Goal: Communication & Community: Connect with others

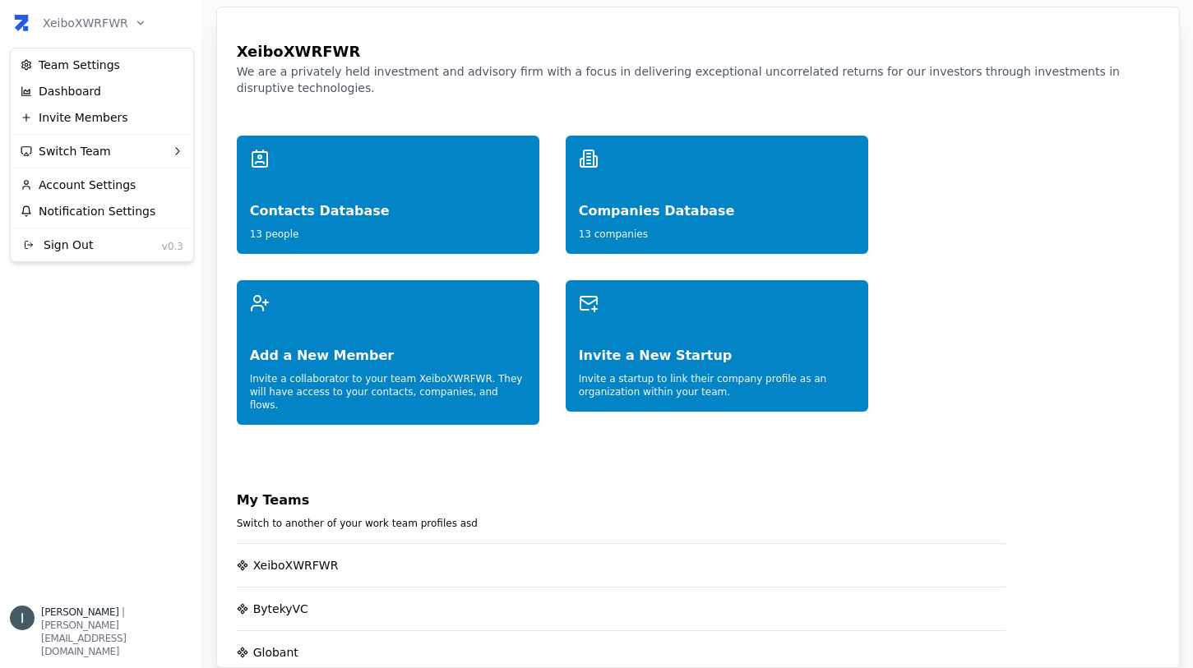
click at [80, 22] on html "XeiboXWRFWR Home Network Contacts ( 13 ) Organizations ( 13 ) Flows New Flow [P…" at bounding box center [596, 334] width 1193 height 668
click at [136, 146] on div "Switch Team" at bounding box center [102, 151] width 176 height 26
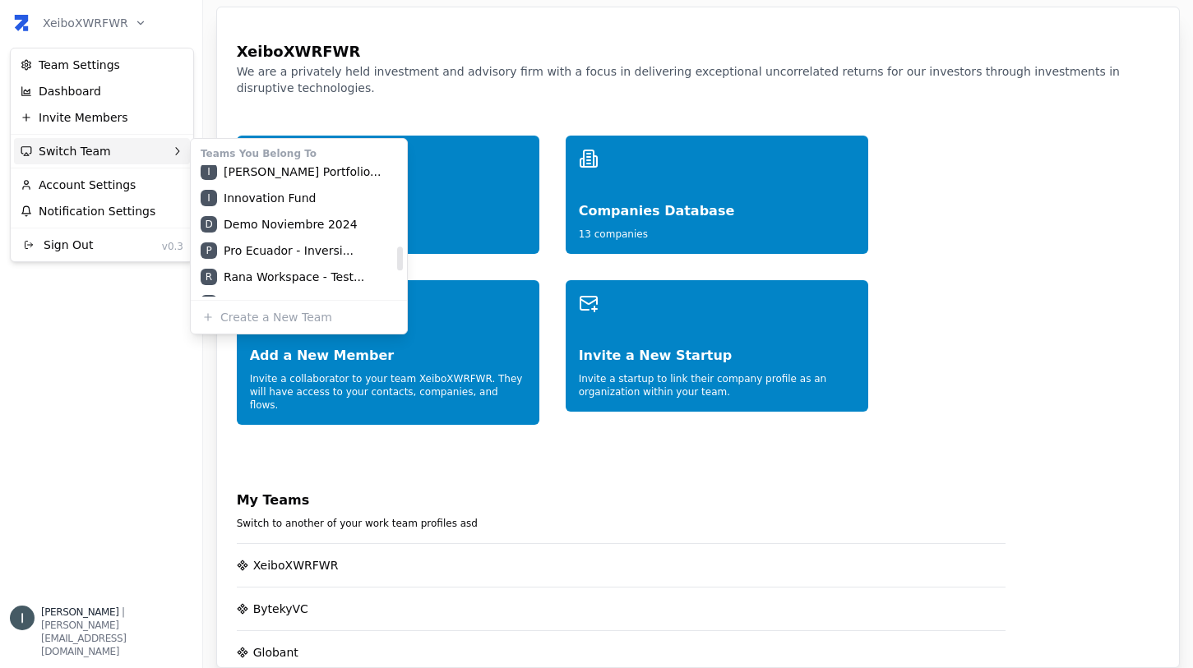
scroll to position [381, 0]
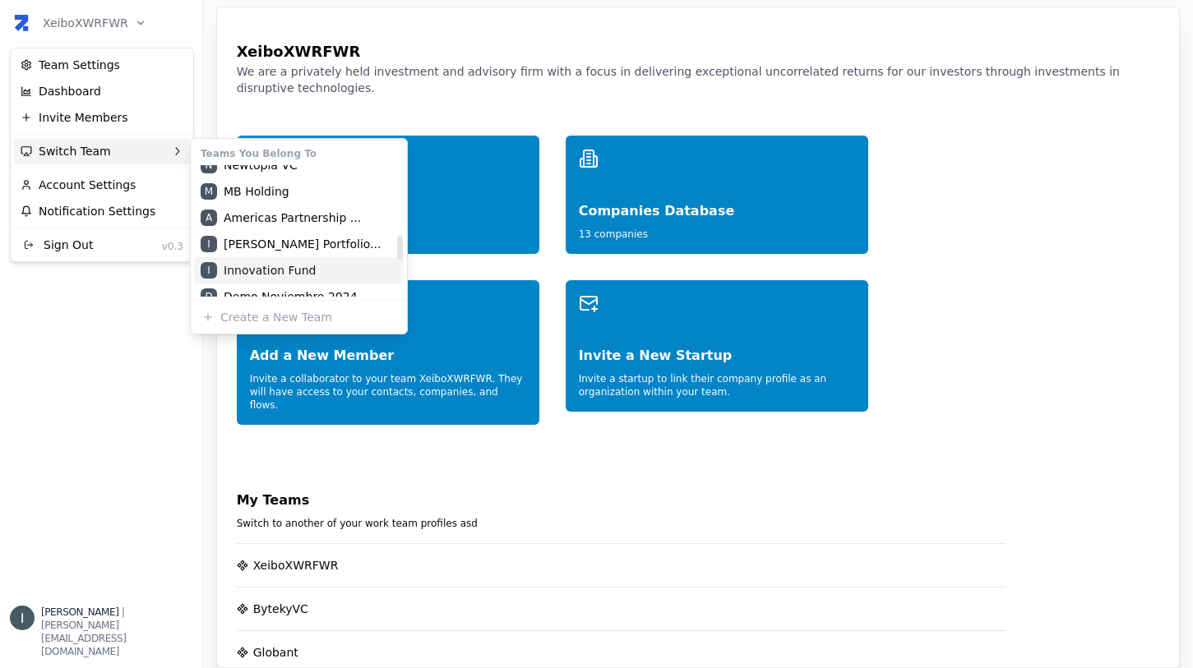
click at [289, 267] on div "I Innovation Fund" at bounding box center [299, 270] width 210 height 26
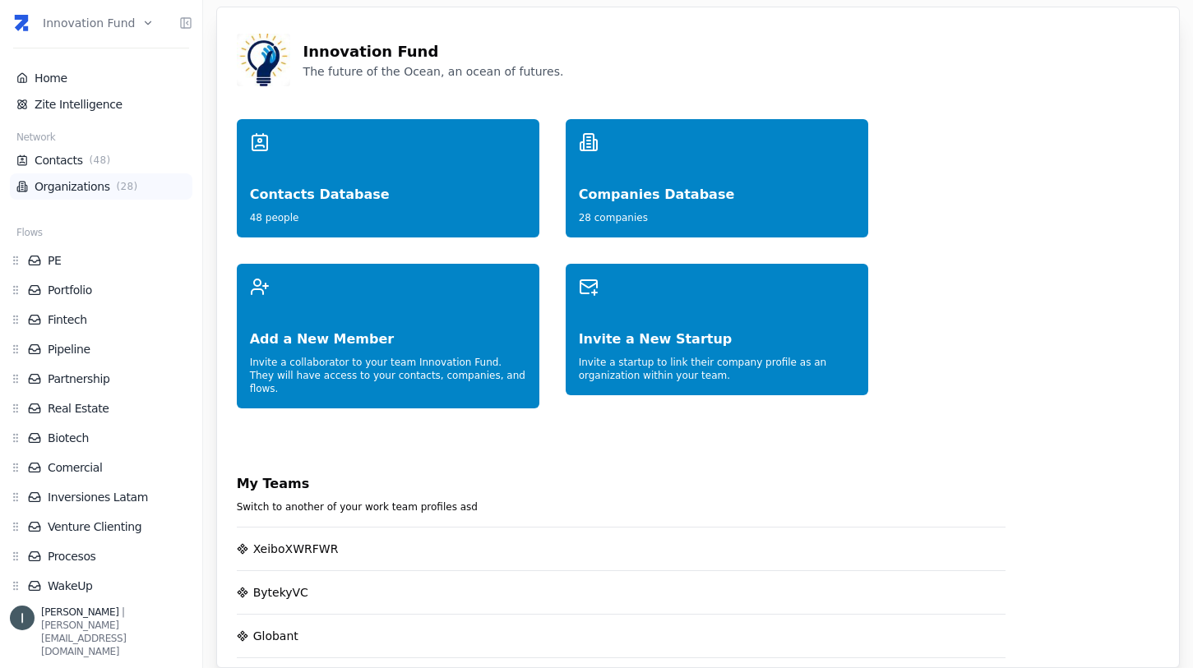
click at [68, 195] on li "Organizations ( 28 )" at bounding box center [101, 186] width 182 height 26
click at [65, 186] on link "Organizations ( 28 )" at bounding box center [100, 186] width 169 height 16
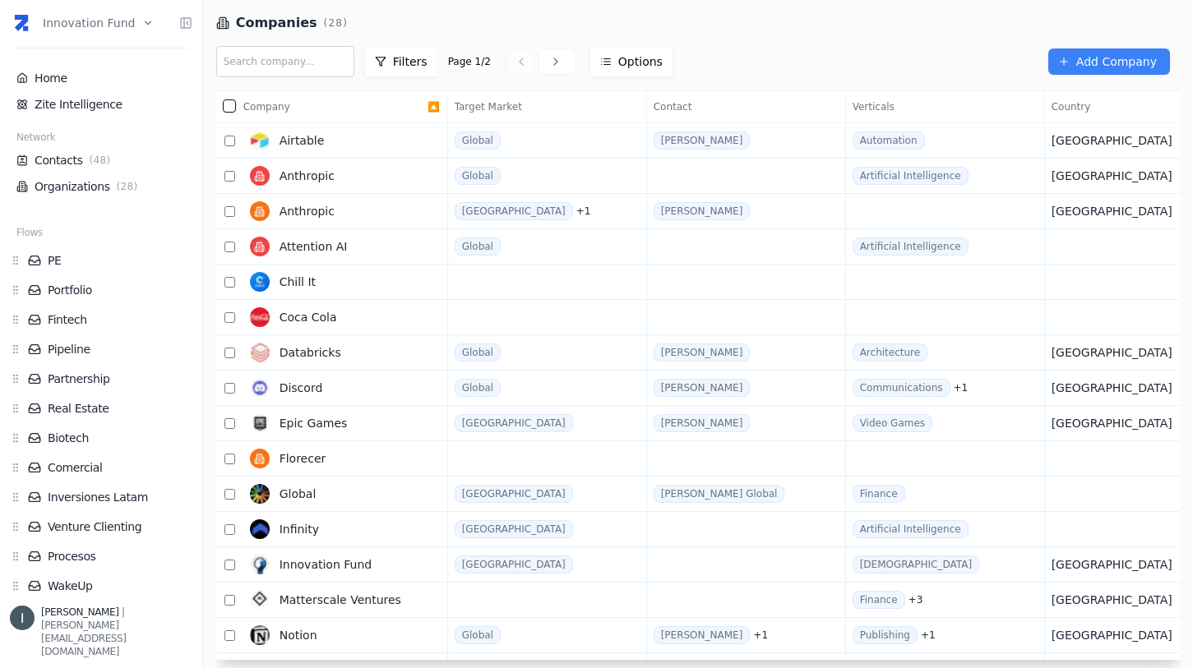
click at [84, 16] on html "Innovation Fund Home Zite Intelligence Network Contacts ( 48 ) Organizations ( …" at bounding box center [596, 334] width 1193 height 668
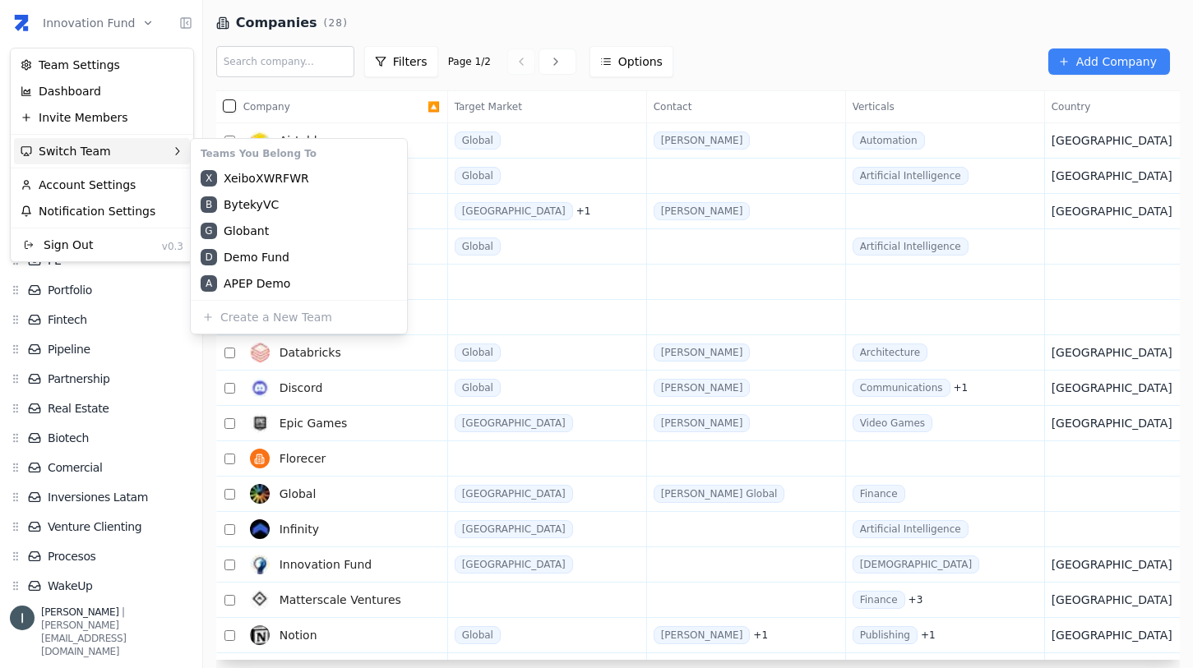
click at [130, 160] on div "Switch Team" at bounding box center [102, 151] width 176 height 26
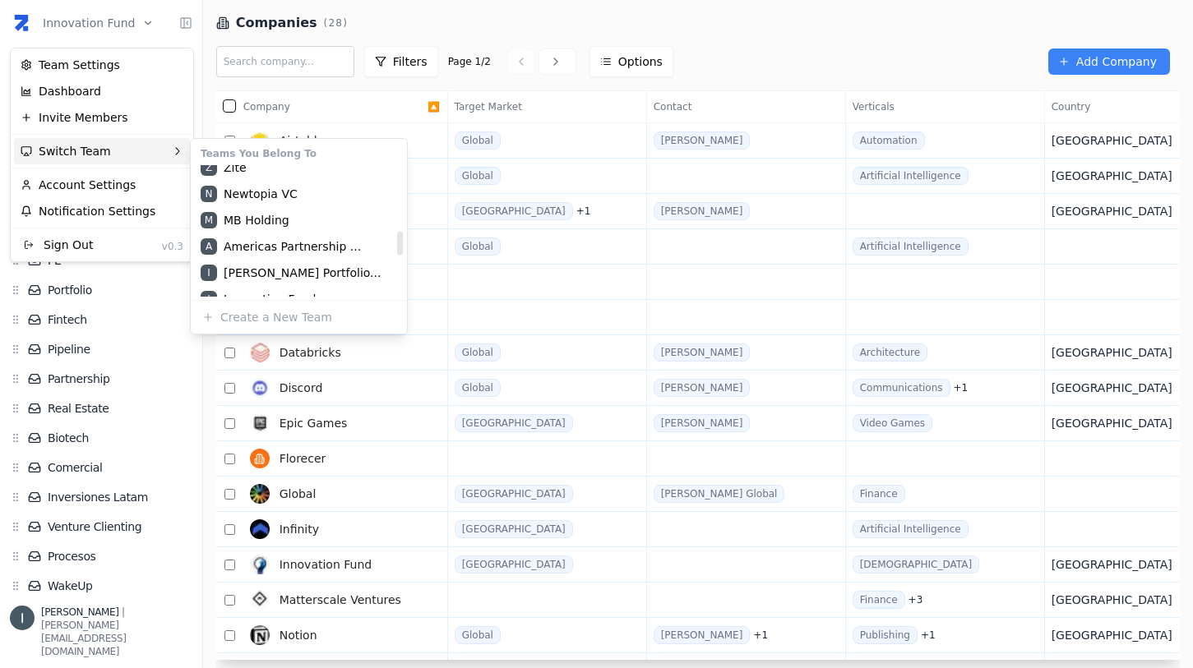
scroll to position [358, 0]
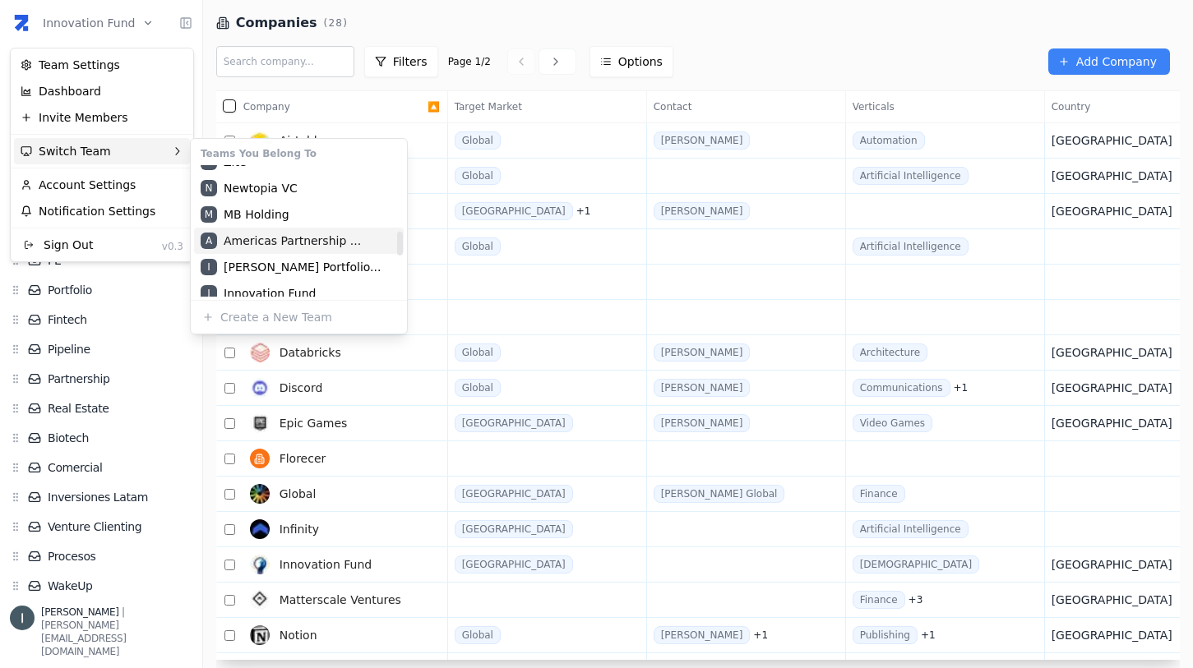
click at [284, 239] on div "A Americas Partnership ..." at bounding box center [299, 241] width 210 height 26
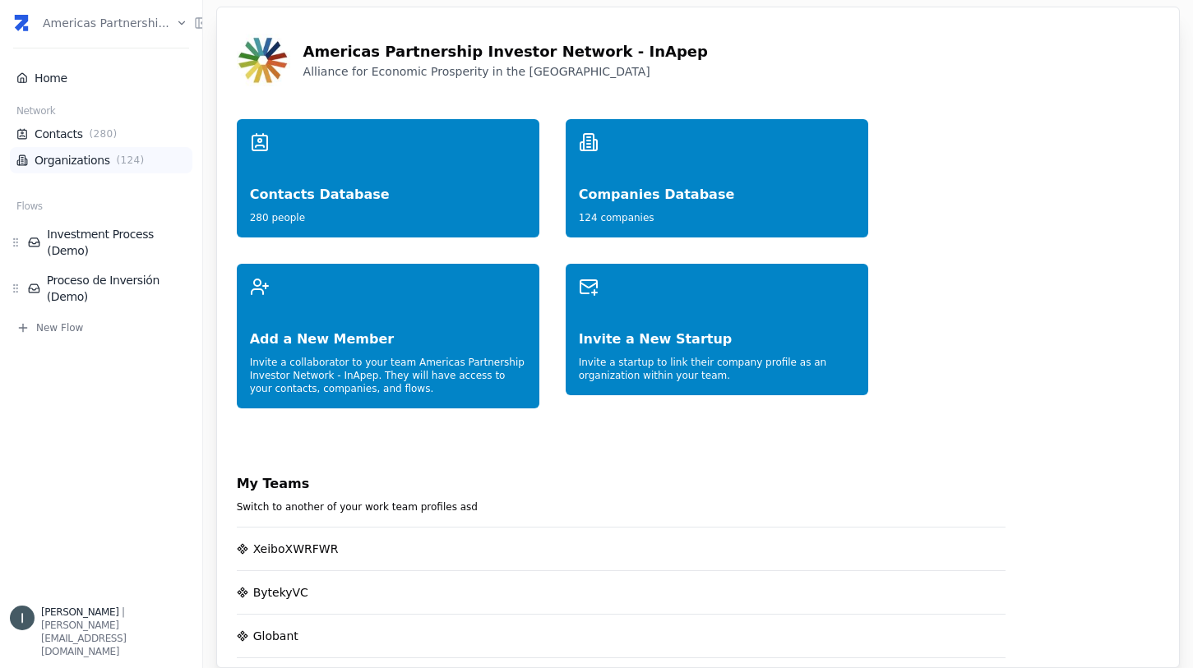
click at [89, 166] on link "Organizations ( 124 )" at bounding box center [100, 160] width 169 height 16
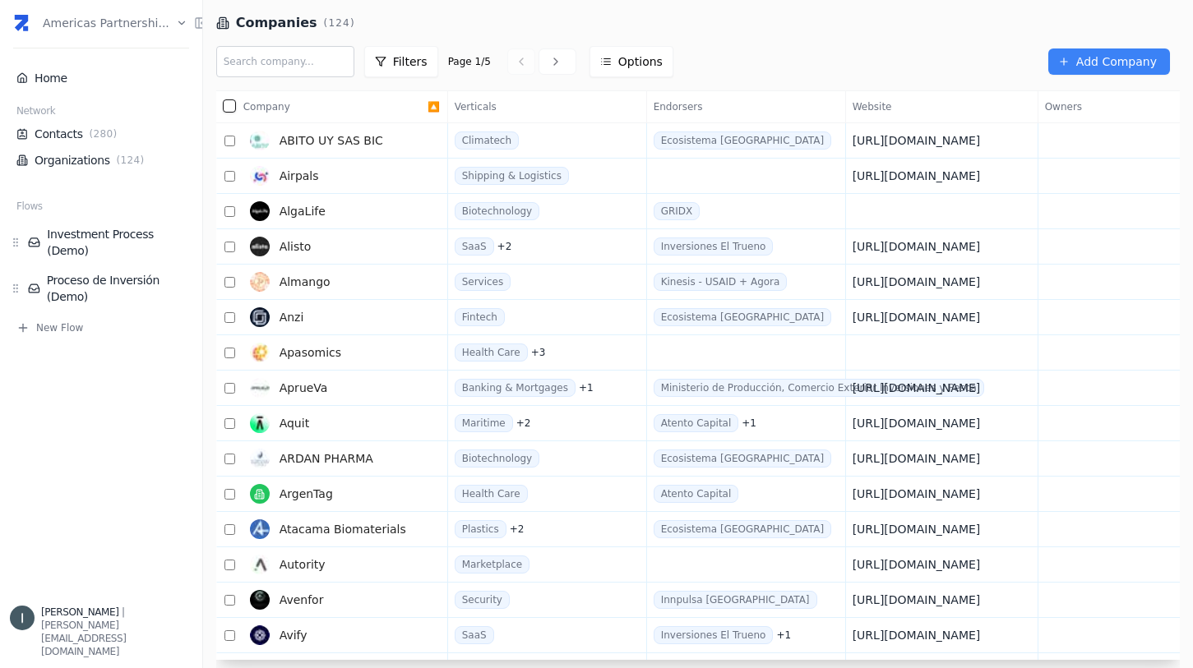
click at [99, 30] on html "Americas Partnershi... Home Network Contacts ( 280 ) Organizations ( 124 ) Flow…" at bounding box center [596, 334] width 1193 height 668
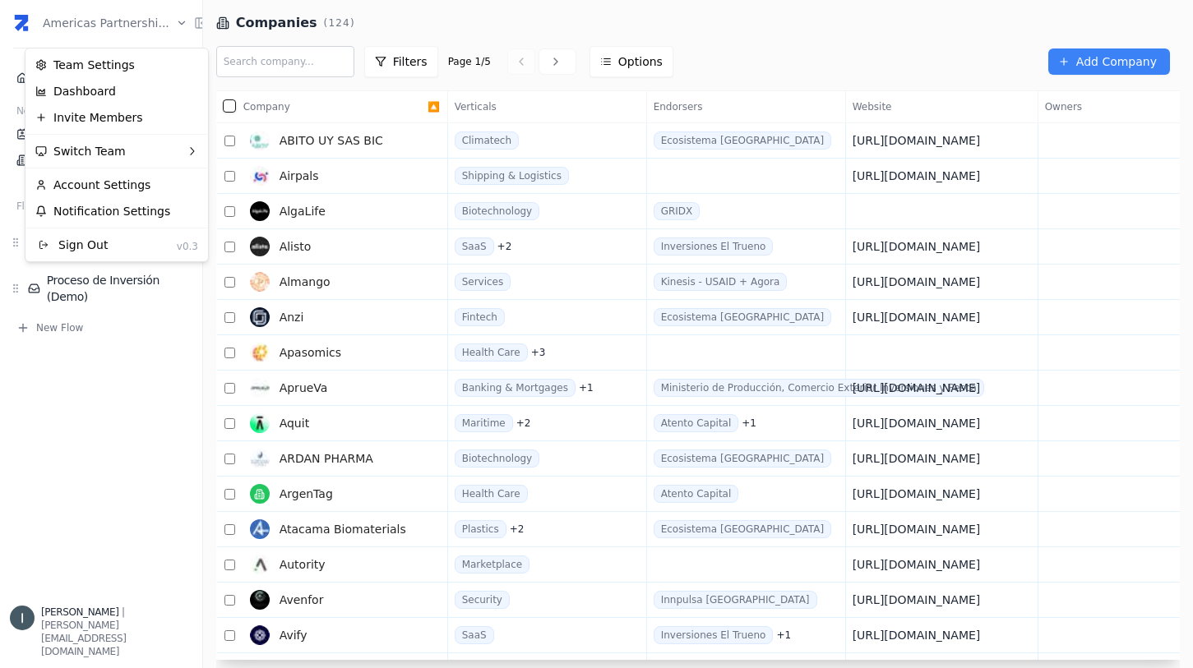
click at [450, 21] on html "Americas Partnershi... Home Network Contacts ( 280 ) Organizations ( 124 ) Flow…" at bounding box center [596, 334] width 1193 height 668
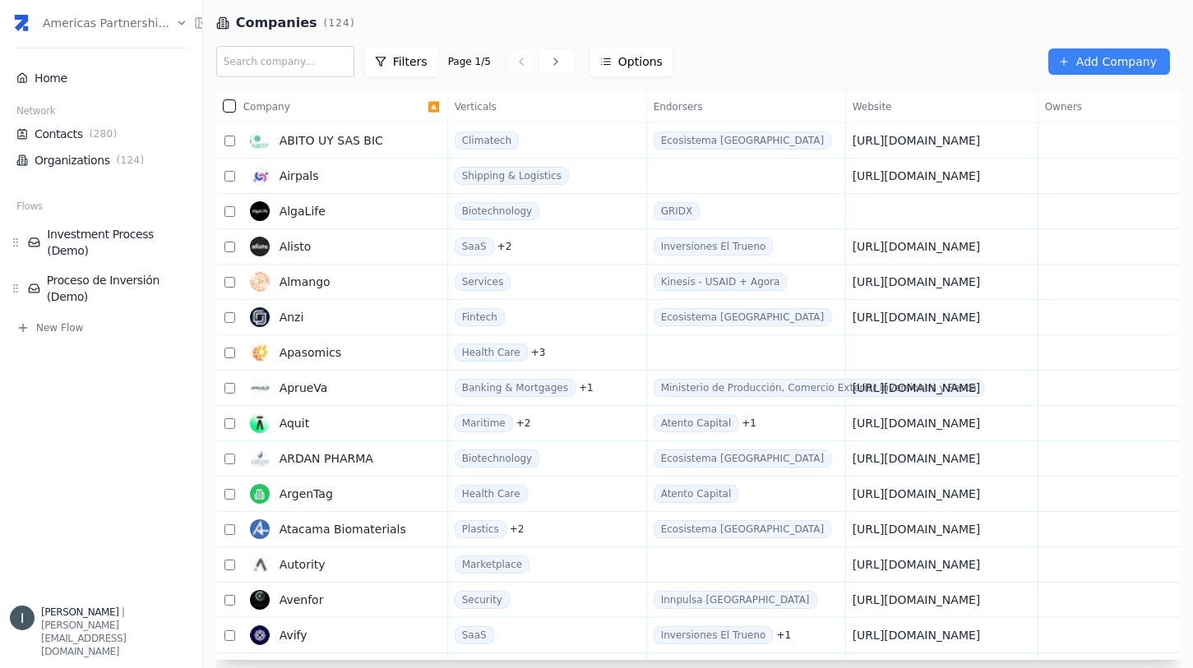
click at [228, 106] on button "button" at bounding box center [229, 105] width 13 height 13
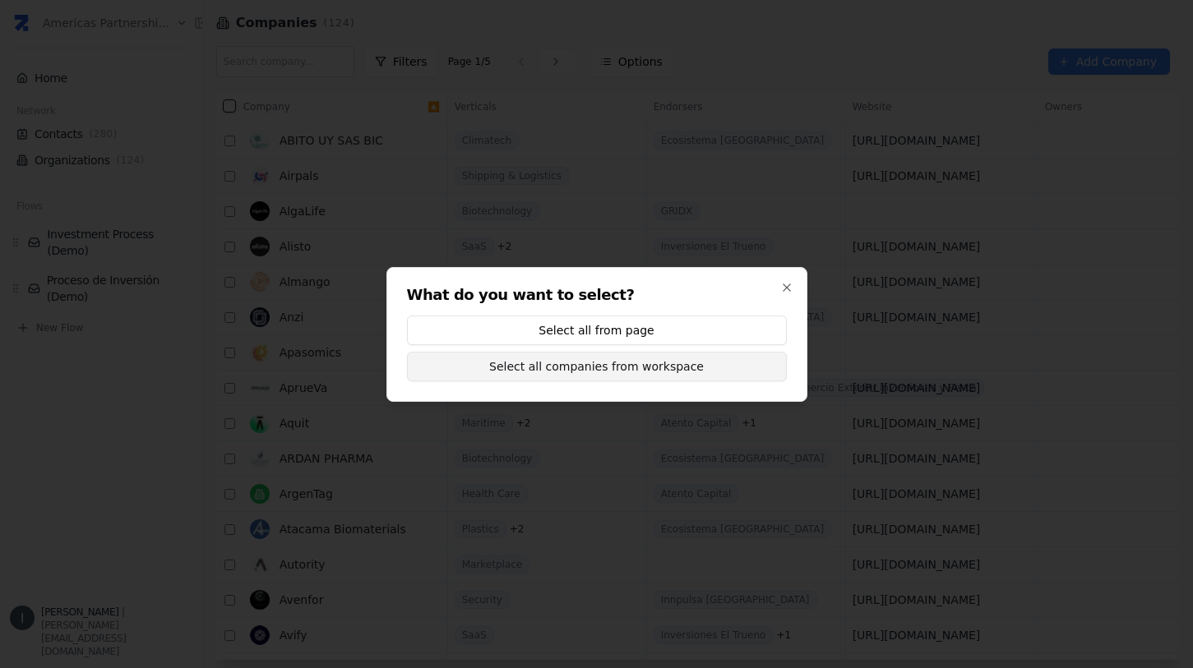
click at [592, 373] on button "Select all companies from workspace" at bounding box center [597, 367] width 380 height 30
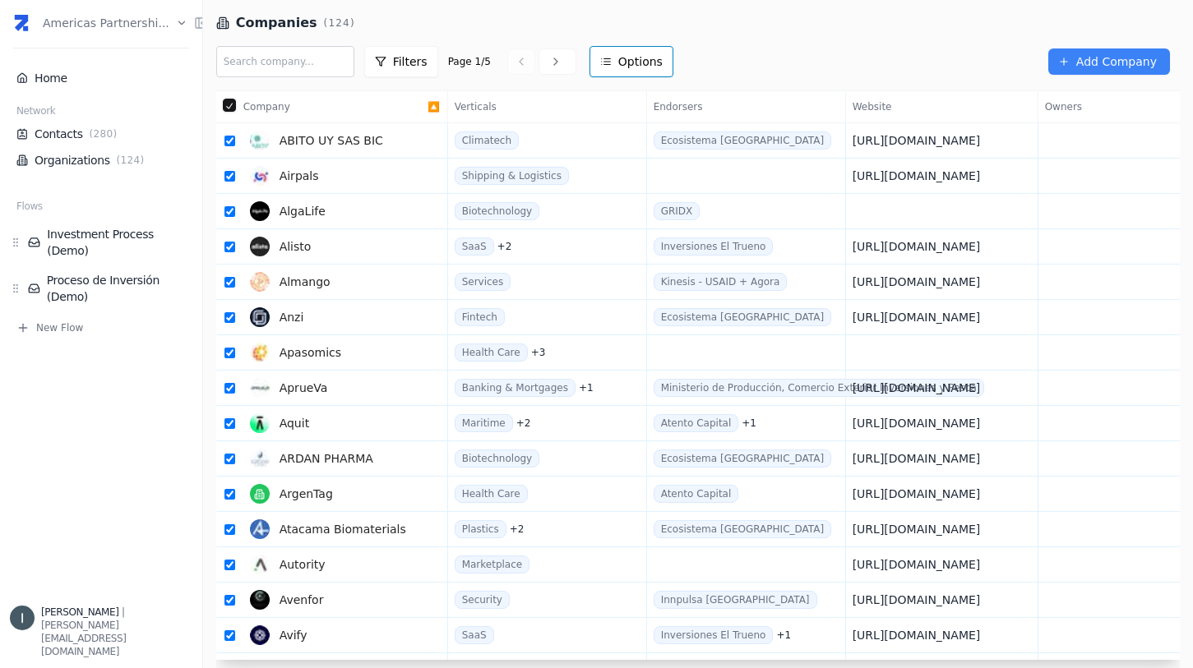
click at [618, 72] on html "Americas Partnershi... Home Network Contacts ( 280 ) Organizations ( 124 ) Flow…" at bounding box center [596, 334] width 1193 height 668
click at [627, 99] on div "Share selected" at bounding box center [622, 98] width 132 height 26
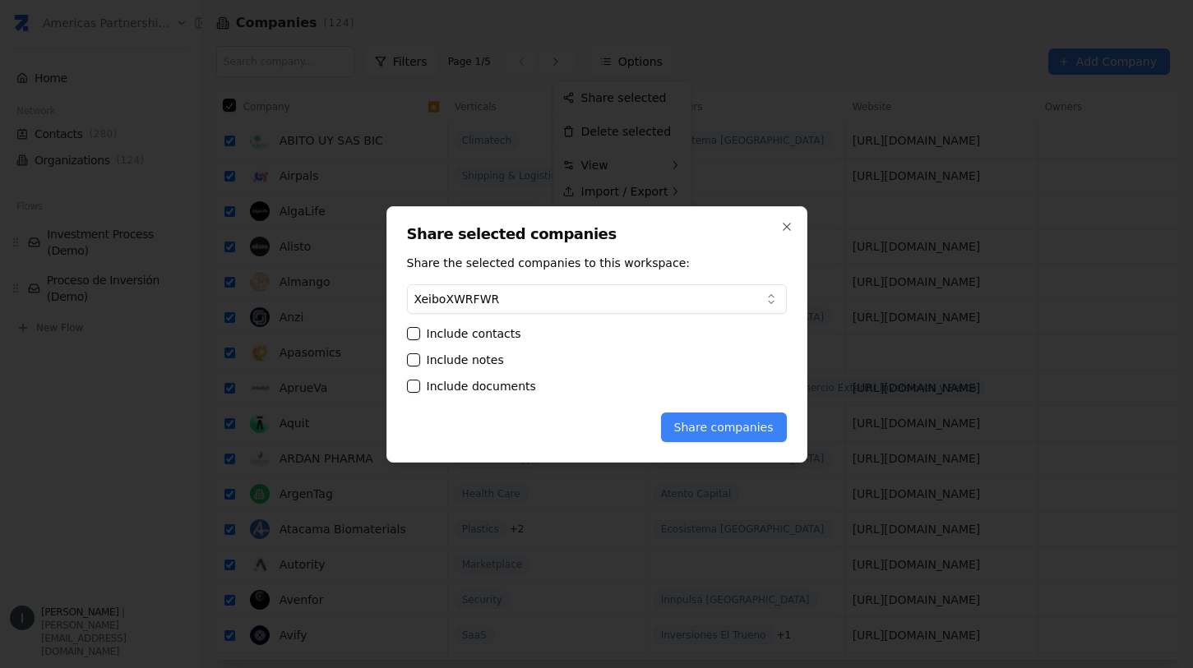
click at [413, 337] on button "Include contacts" at bounding box center [413, 333] width 13 height 13
click at [413, 364] on button "Include notes" at bounding box center [413, 359] width 13 height 13
click at [414, 388] on button "Include documents" at bounding box center [413, 386] width 13 height 13
click at [641, 297] on body "Americas Partnershi... Home Network Contacts ( 280 ) Organizations ( 124 ) Flow…" at bounding box center [596, 334] width 1193 height 668
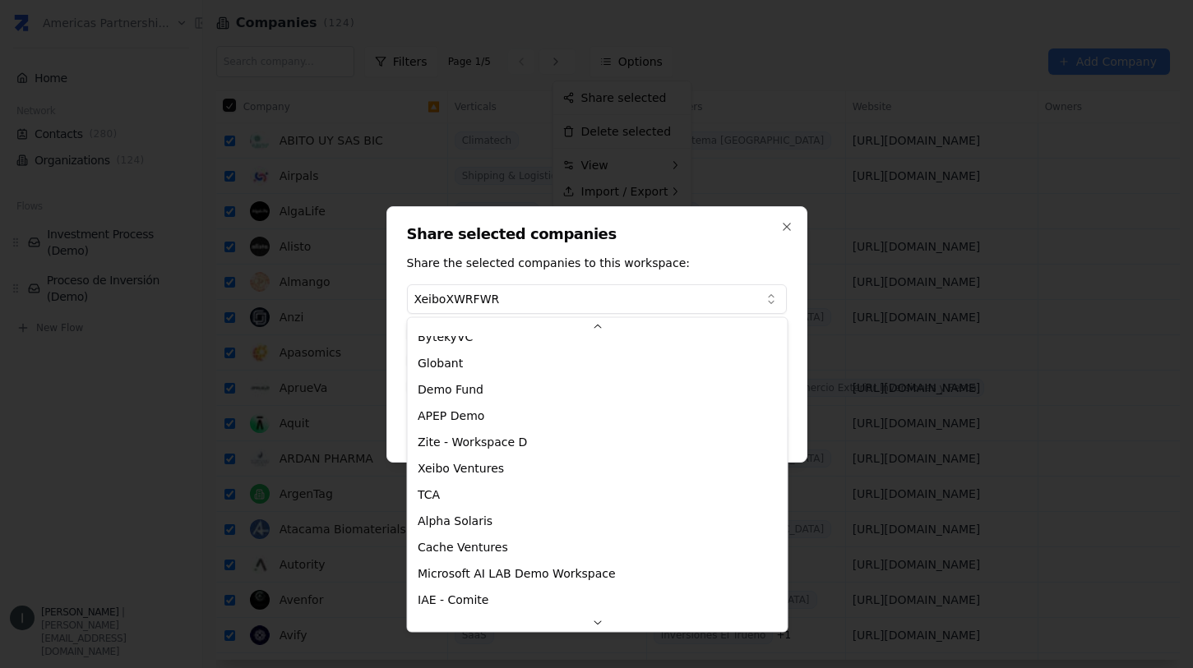
scroll to position [326, 0]
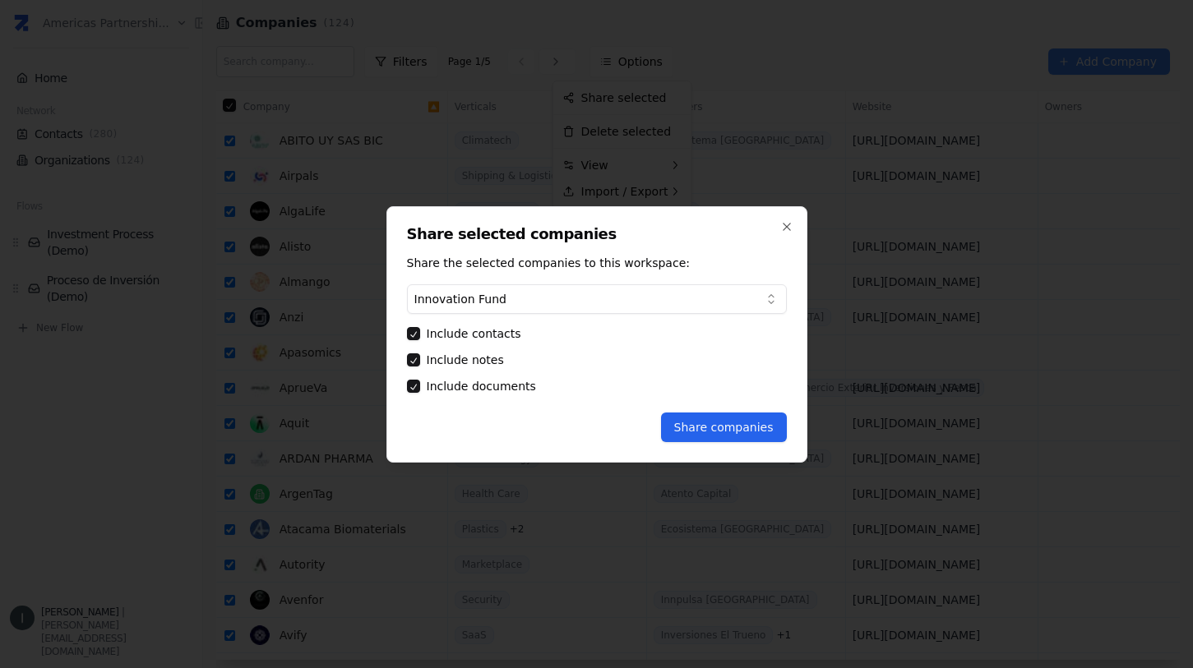
click at [732, 427] on button "Share companies" at bounding box center [724, 428] width 126 height 30
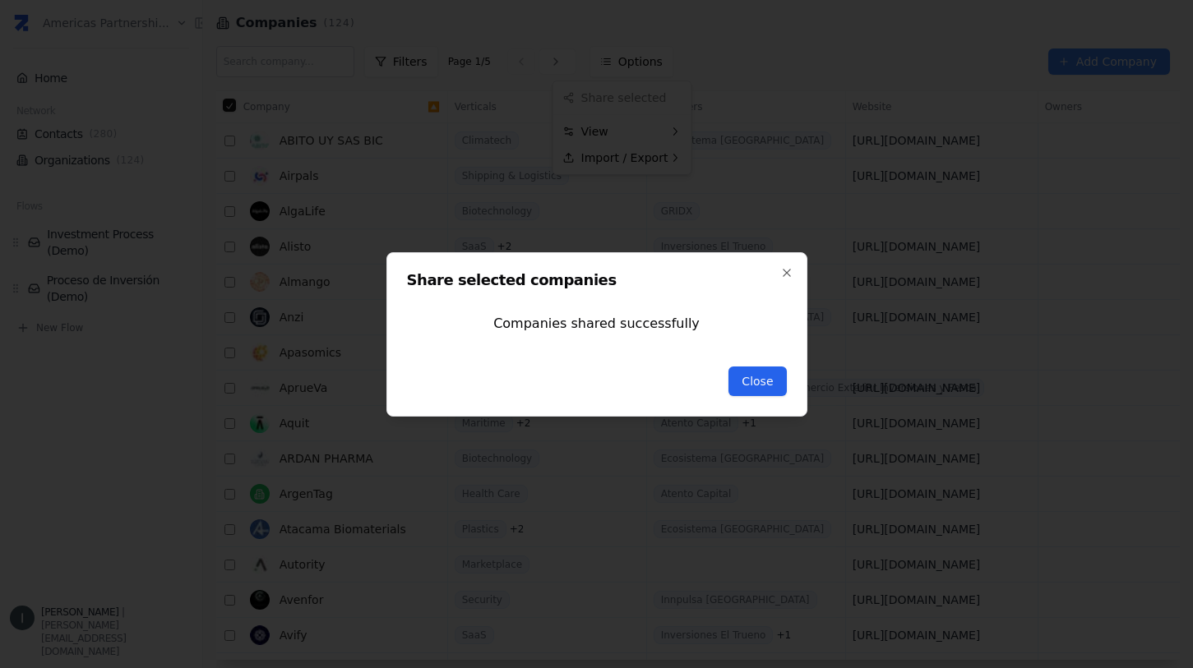
click at [756, 390] on button "Close" at bounding box center [757, 382] width 58 height 30
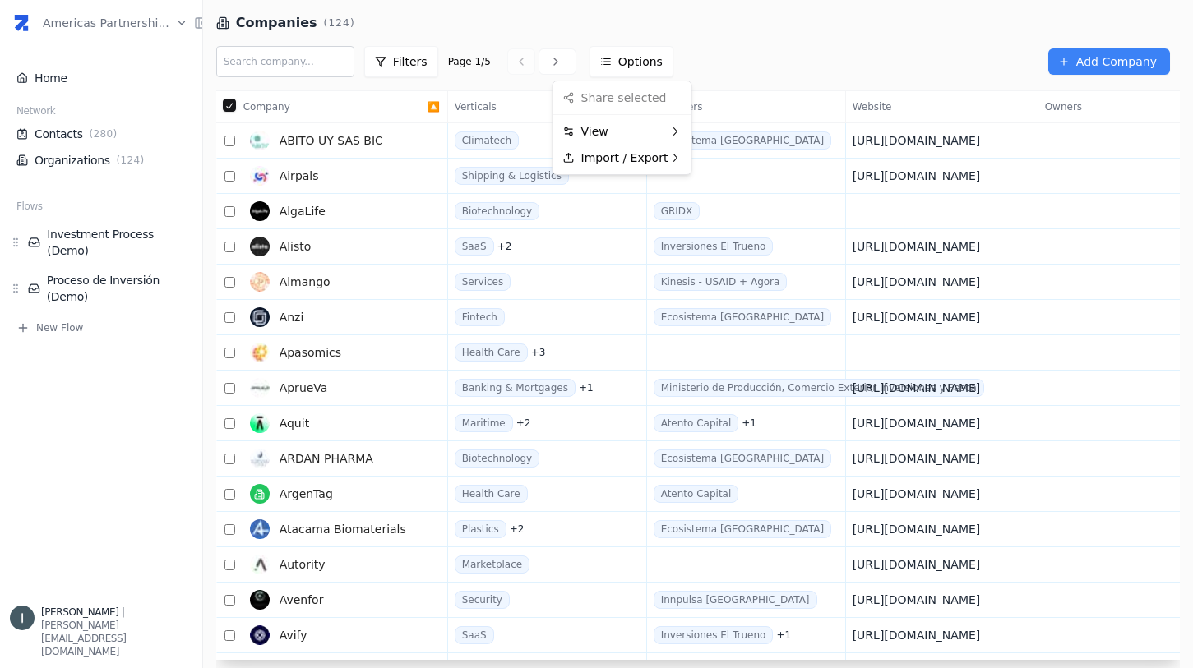
click at [132, 21] on html "Americas Partnershi... Home Network Contacts ( 280 ) Organizations ( 124 ) Flow…" at bounding box center [596, 334] width 1193 height 668
click at [113, 23] on html "Americas Partnershi... Home Network Contacts ( 280 ) Organizations ( 124 ) Flow…" at bounding box center [596, 334] width 1193 height 668
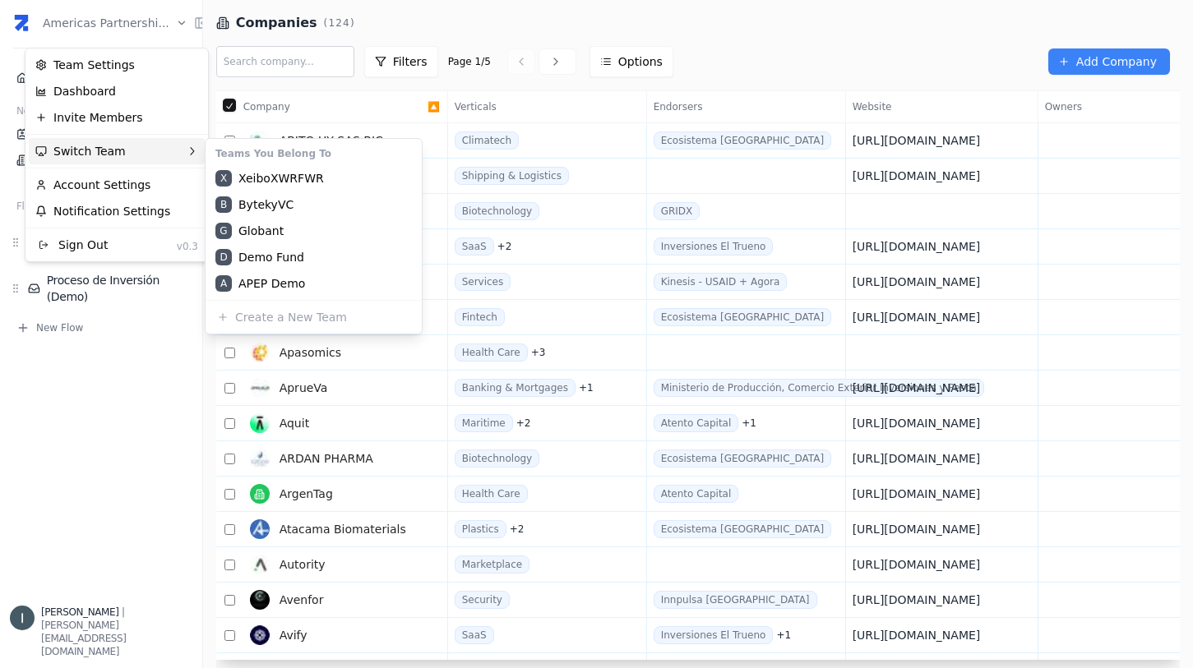
click at [110, 155] on div "Switch Team" at bounding box center [117, 151] width 176 height 26
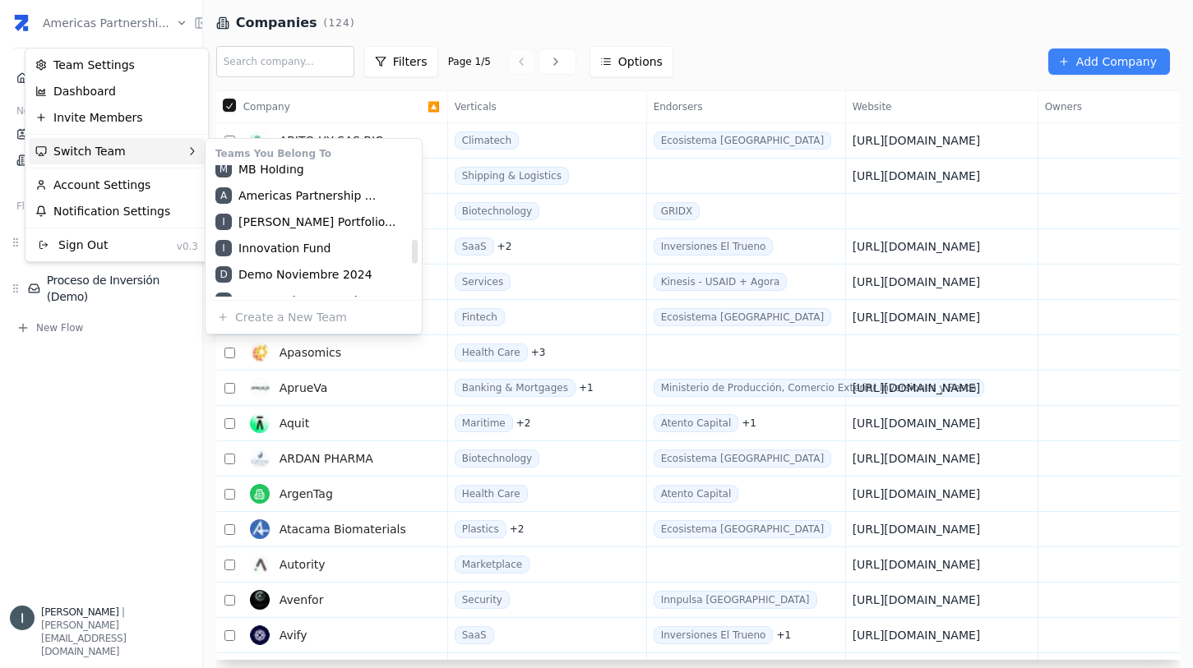
scroll to position [401, 0]
click at [280, 249] on div "I Innovation Fund" at bounding box center [314, 251] width 210 height 26
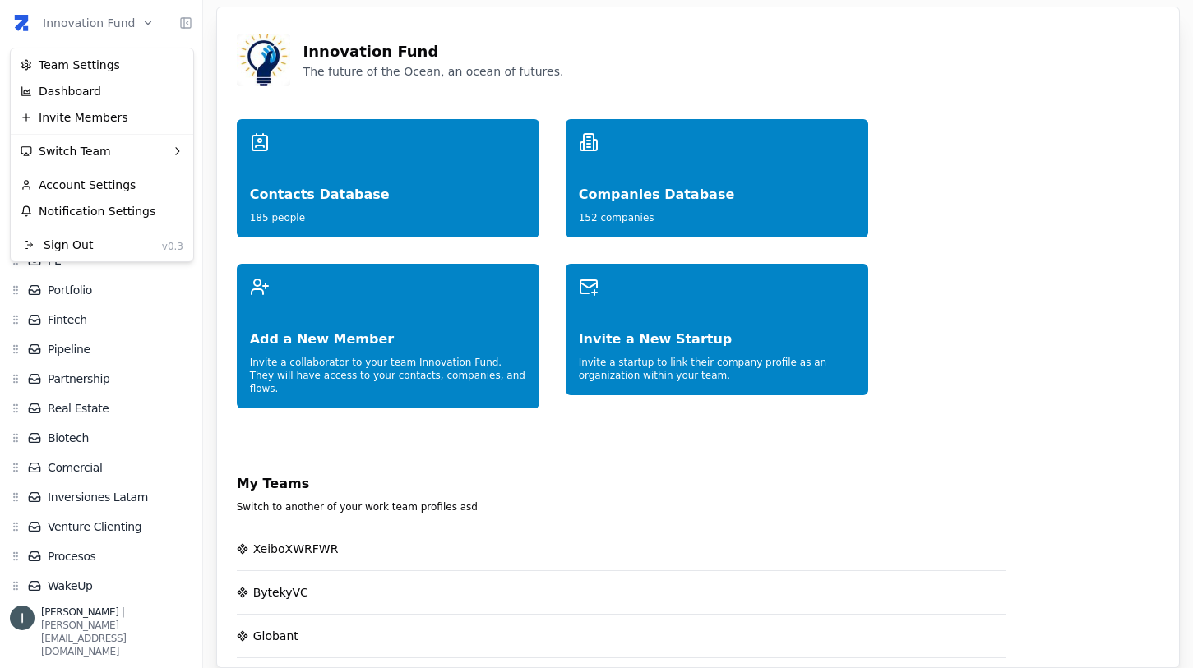
click at [95, 25] on html "Innovation Fund Home Zite Intelligence Network Contacts ( 185 ) Organizations (…" at bounding box center [596, 334] width 1193 height 668
click at [102, 184] on div "Account Settings" at bounding box center [102, 185] width 176 height 26
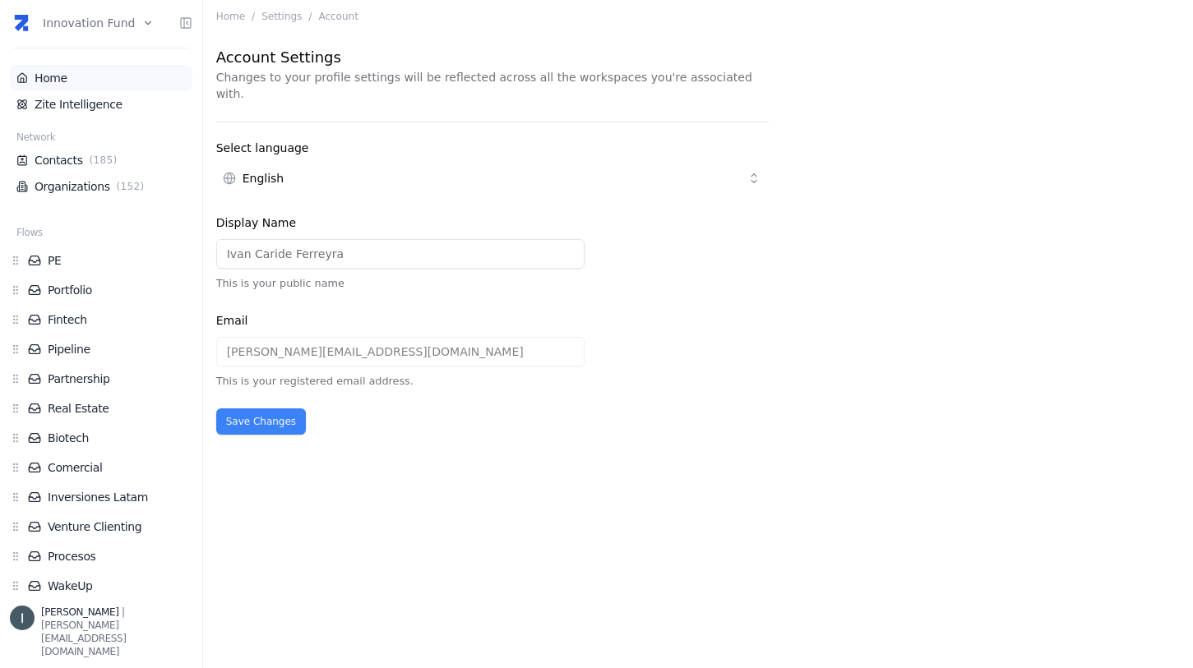
click at [60, 74] on link "Home" at bounding box center [100, 78] width 169 height 16
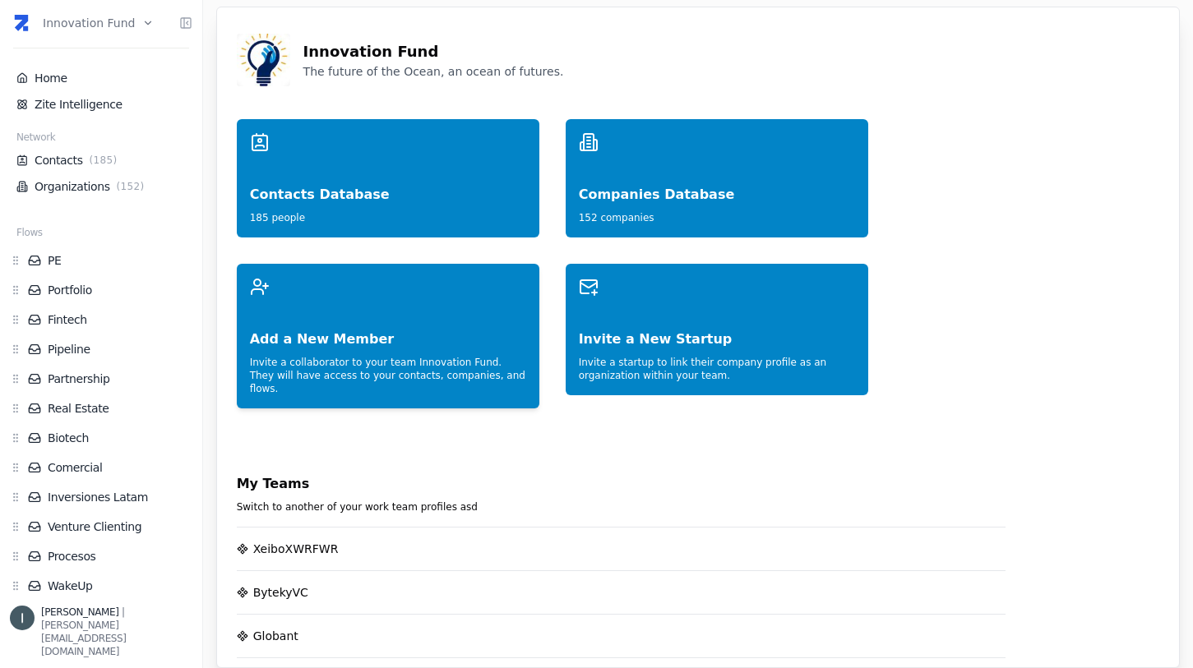
click at [357, 326] on div "Add a New Member" at bounding box center [388, 323] width 276 height 53
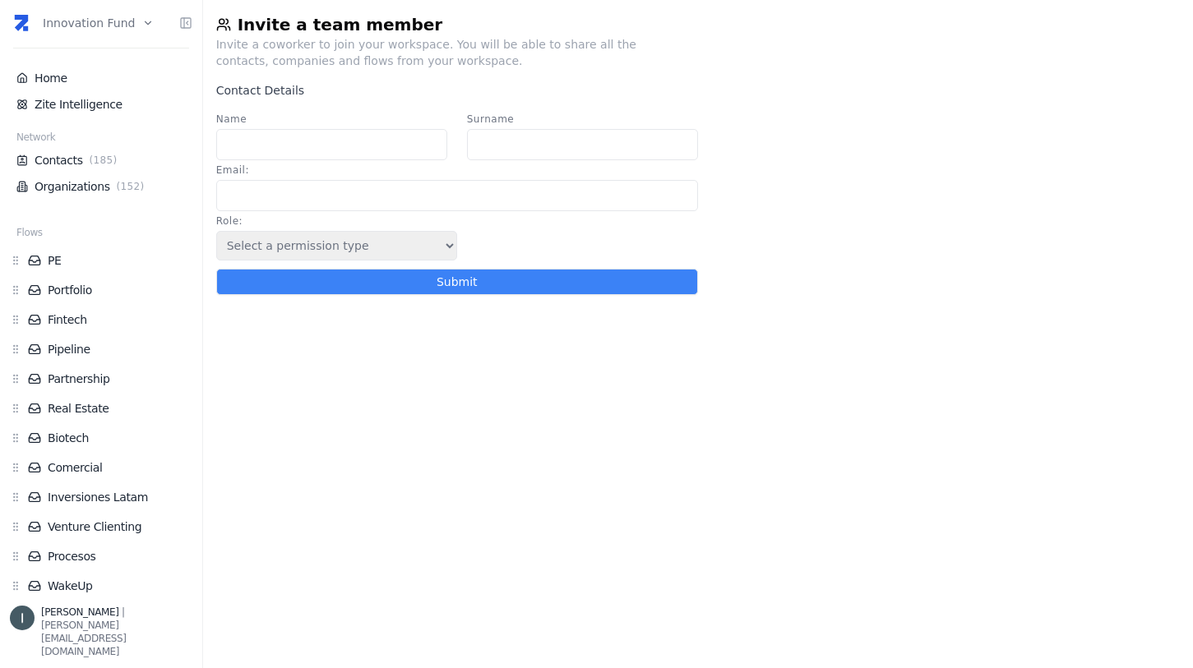
click at [303, 142] on input "Name" at bounding box center [331, 144] width 231 height 31
click at [378, 132] on input "Name" at bounding box center [331, 144] width 231 height 31
click at [391, 337] on div "Invite a team member Invite a coworker to join your workspace. You will be able…" at bounding box center [698, 334] width 990 height 668
